Goal: Complete application form

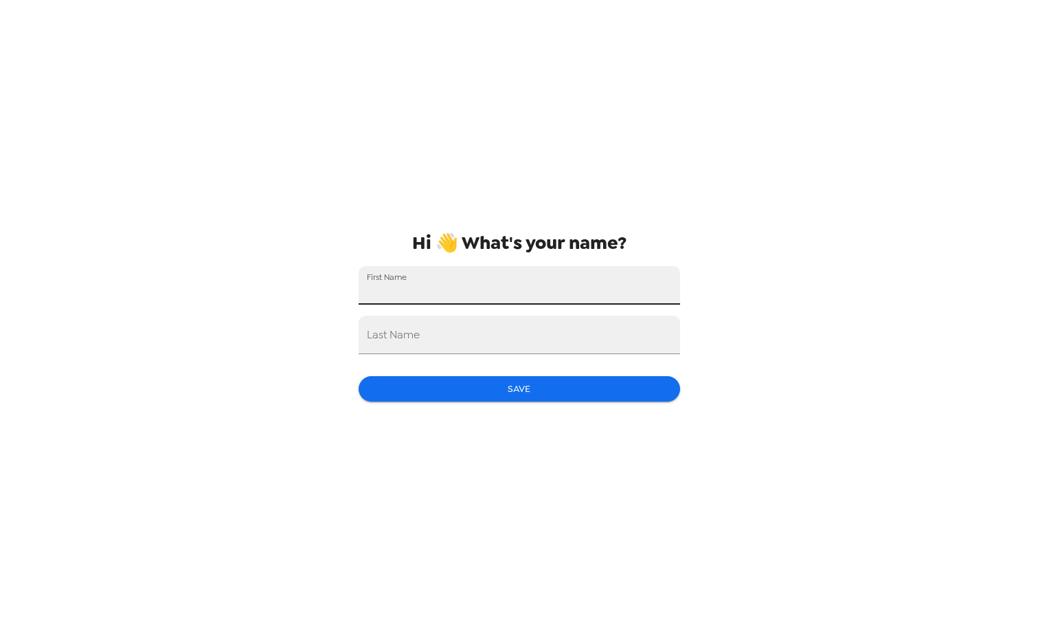
click at [548, 288] on input "First Name" at bounding box center [520, 285] width 322 height 38
type input "jasmine"
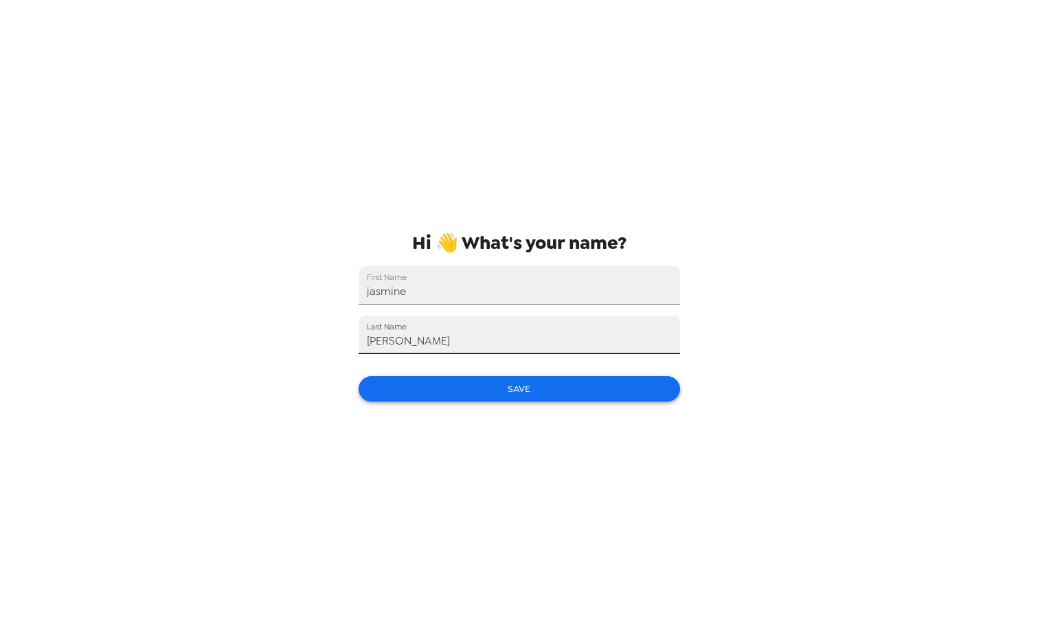
type input "[PERSON_NAME]"
click at [493, 396] on button "Save" at bounding box center [520, 388] width 322 height 25
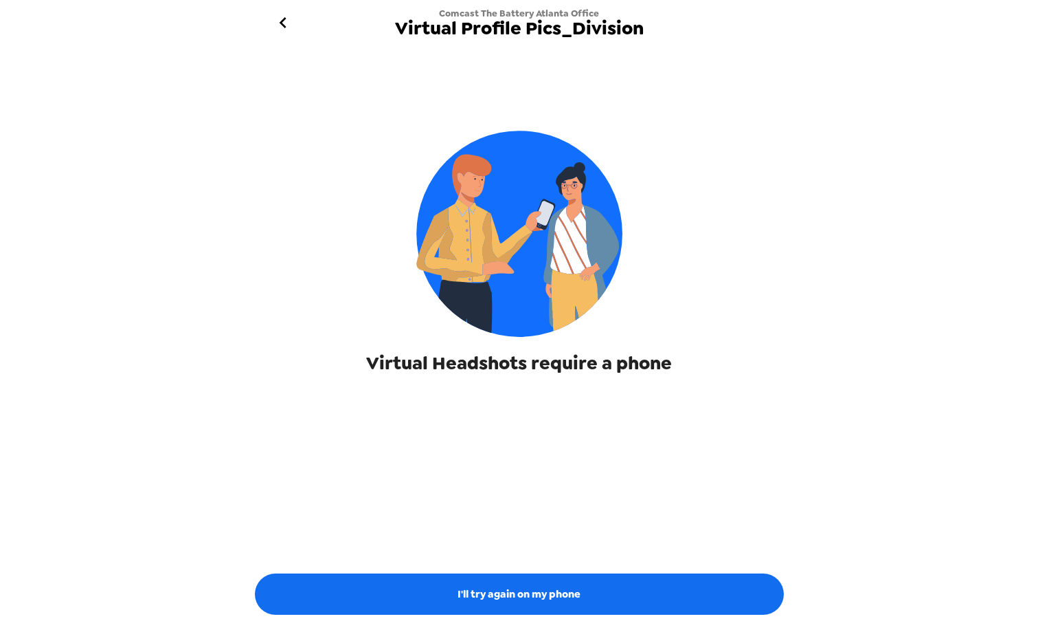
click at [577, 271] on img at bounding box center [519, 234] width 206 height 206
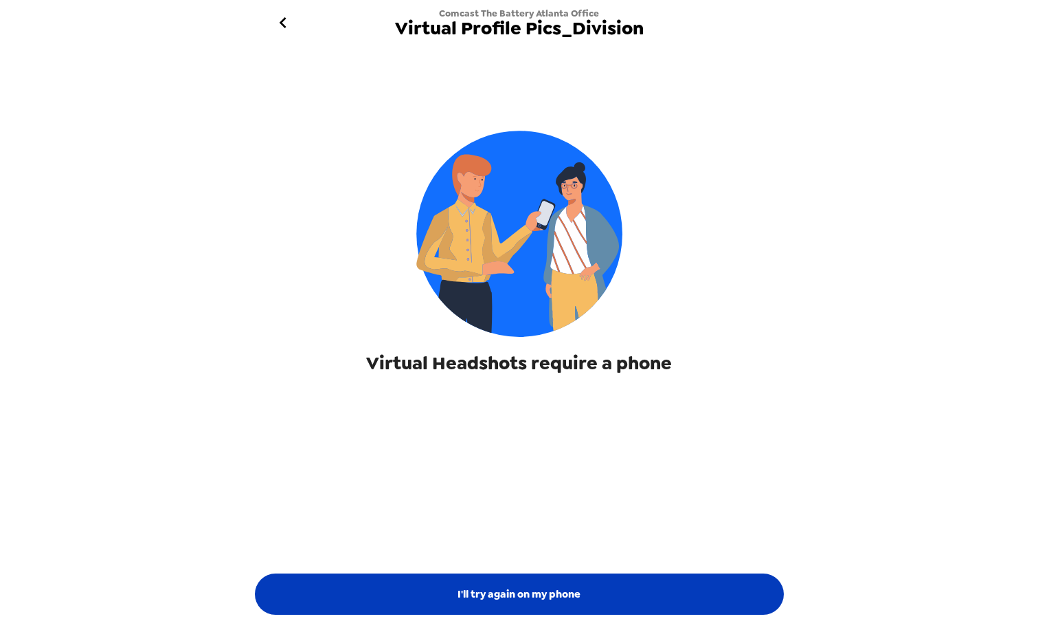
click at [581, 590] on button "I'll try again on my phone" at bounding box center [519, 593] width 529 height 41
